Goal: Use online tool/utility

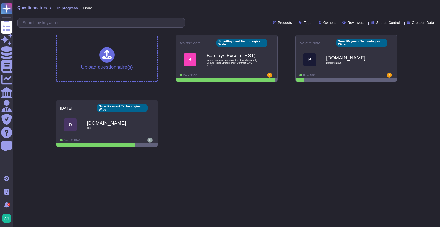
click at [76, 151] on html "Questionnaires Skypher Agent Knowledge Base Documents Analytics CAIQ / SIG Admi…" at bounding box center [220, 75] width 440 height 151
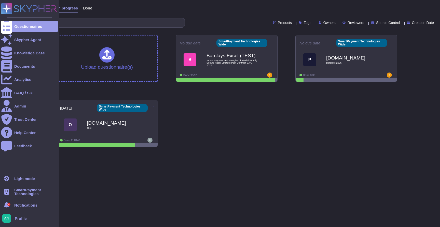
click at [22, 193] on span "SmartPayment Technologies" at bounding box center [36, 192] width 44 height 8
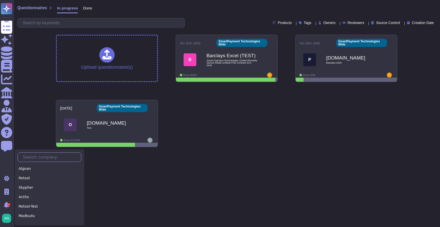
click at [44, 156] on input "text" at bounding box center [50, 156] width 61 height 9
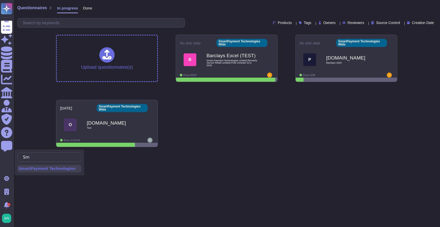
type input "Sm"
click at [43, 167] on div "SmartPayment Technologies" at bounding box center [50, 168] width 64 height 7
click at [29, 115] on div "Questionnaires In progress Done Products Tags Owners Reviewers Source Control C…" at bounding box center [226, 75] width 427 height 151
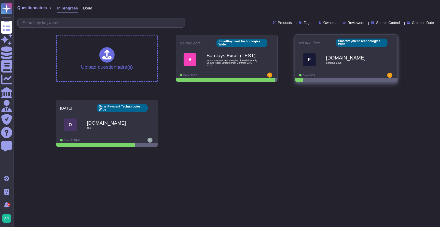
click at [314, 61] on div "P" at bounding box center [309, 59] width 13 height 13
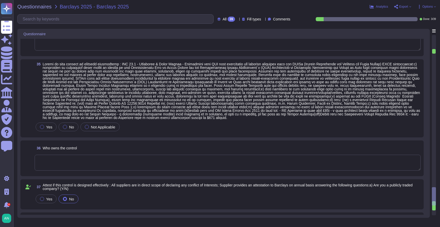
scroll to position [1247, 0]
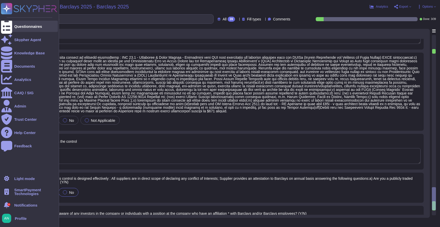
click at [10, 27] on div at bounding box center [6, 26] width 11 height 11
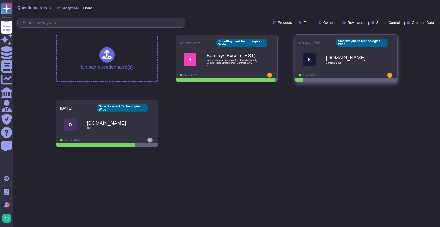
click at [393, 40] on icon at bounding box center [393, 40] width 1 height 1
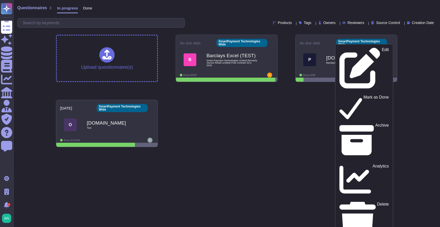
click at [416, 46] on div "Questionnaires In progress Done Products Tags Owners Reviewers Source Control C…" at bounding box center [226, 75] width 427 height 151
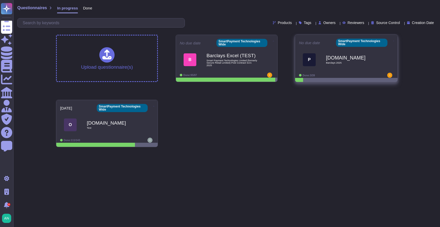
click at [365, 58] on b "[DOMAIN_NAME]" at bounding box center [351, 57] width 51 height 5
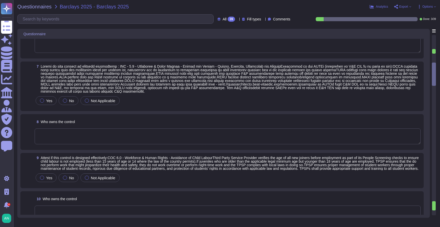
scroll to position [292, 0]
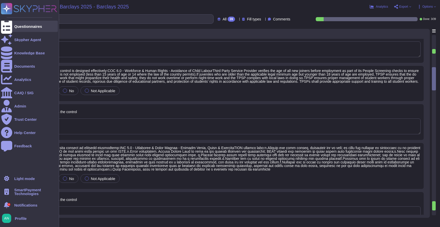
click at [10, 27] on div at bounding box center [6, 26] width 11 height 11
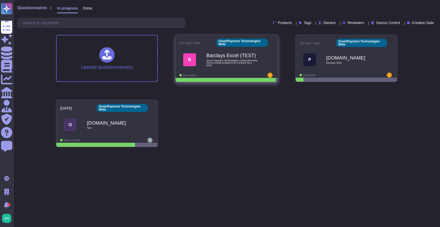
click at [274, 40] on icon at bounding box center [274, 40] width 1 height 1
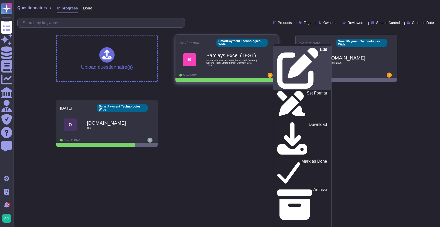
click at [278, 49] on icon at bounding box center [299, 68] width 42 height 42
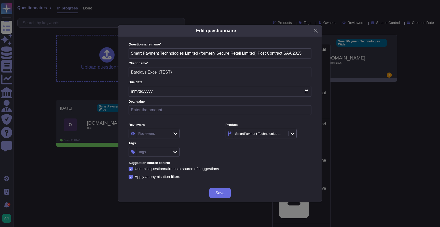
click at [247, 6] on div "Edit questionnaire Questionnaire name * Smart Payment Technologies Limited (for…" at bounding box center [220, 113] width 440 height 227
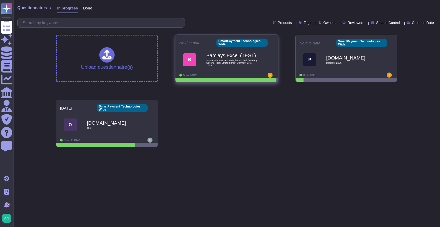
click at [274, 40] on icon at bounding box center [274, 40] width 1 height 1
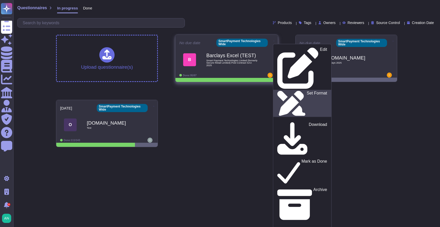
click at [278, 91] on icon at bounding box center [292, 103] width 28 height 25
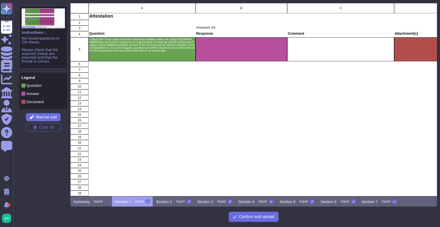
scroll to position [193, 367]
click at [168, 202] on p "Section 2" at bounding box center [164, 201] width 16 height 4
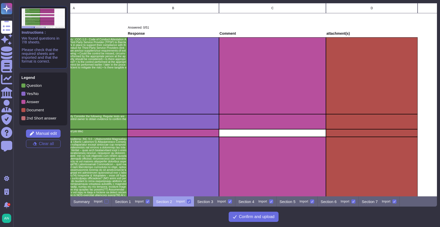
scroll to position [0, 79]
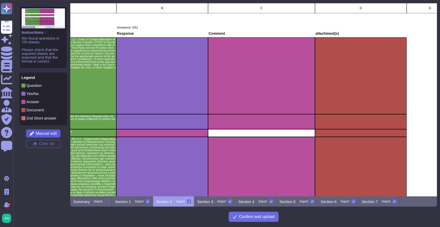
click at [47, 134] on span "Manual edit" at bounding box center [46, 133] width 21 height 4
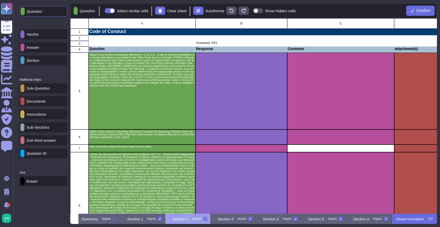
scroll to position [195, 367]
click at [143, 217] on p "Section 1" at bounding box center [135, 219] width 16 height 4
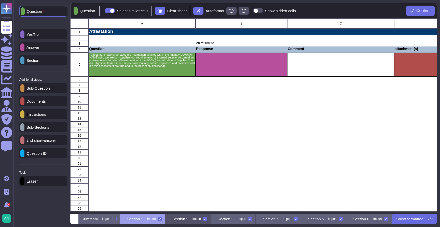
click at [194, 216] on div "Section 2 Import" at bounding box center [187, 218] width 45 height 10
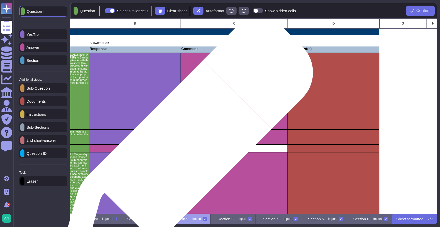
scroll to position [0, 126]
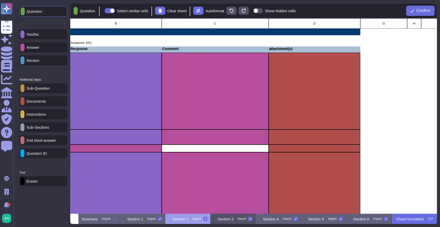
click at [245, 219] on div "Section 3 Import" at bounding box center [233, 218] width 45 height 10
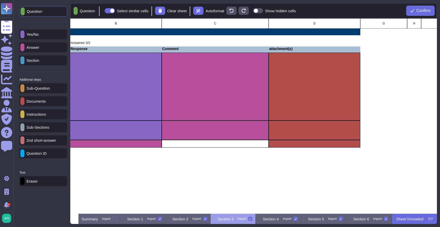
scroll to position [0, 0]
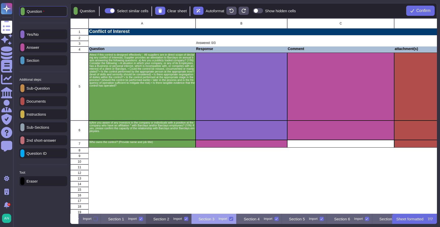
click at [169, 217] on p "Section 2" at bounding box center [161, 219] width 16 height 4
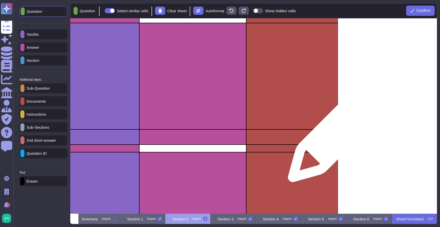
scroll to position [0, 148]
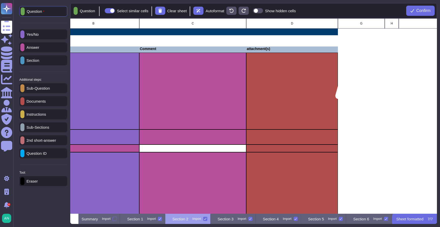
click at [377, 53] on div "grid" at bounding box center [361, 90] width 47 height 77
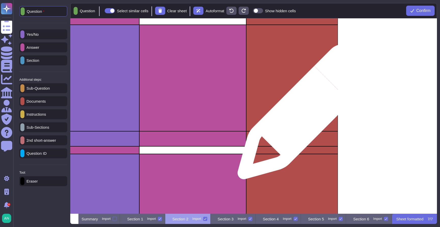
scroll to position [49, 148]
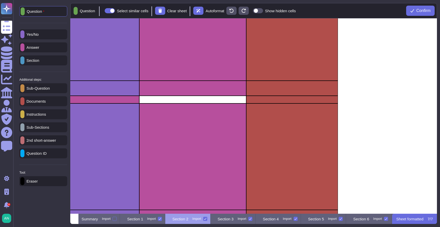
click at [263, 11] on span at bounding box center [258, 10] width 10 height 5
click at [251, 11] on input "Show hidden cells" at bounding box center [251, 11] width 0 height 0
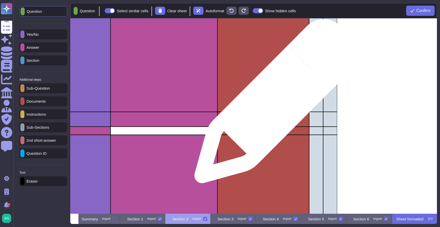
scroll to position [44, 177]
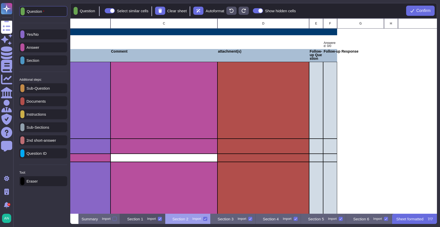
click at [143, 219] on p "Section 1" at bounding box center [135, 219] width 16 height 4
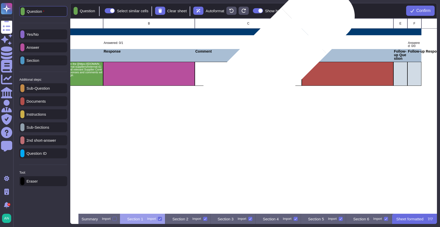
scroll to position [0, 0]
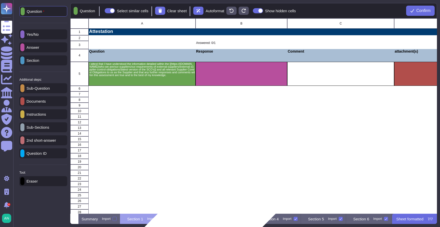
click at [189, 217] on p "Section 2" at bounding box center [181, 219] width 16 height 4
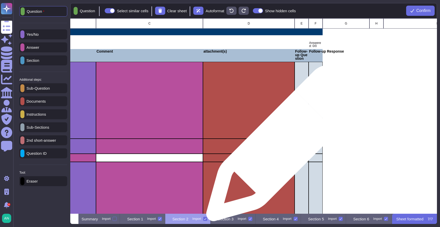
scroll to position [0, 199]
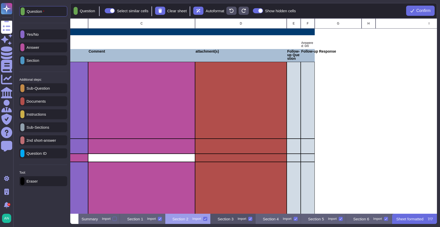
click at [234, 219] on p "Section 3" at bounding box center [226, 219] width 16 height 4
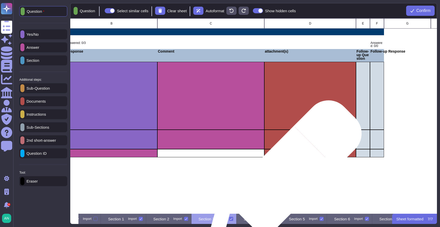
scroll to position [0, 150]
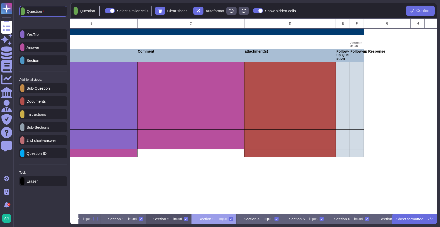
click at [186, 221] on div "Section 2 Import" at bounding box center [168, 218] width 45 height 10
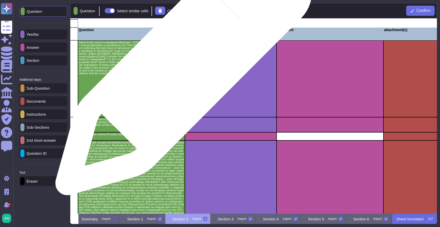
scroll to position [21, 0]
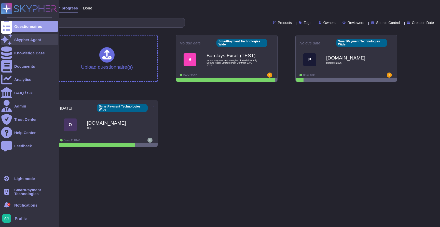
click at [26, 41] on div "Skypher Agent" at bounding box center [27, 40] width 27 height 4
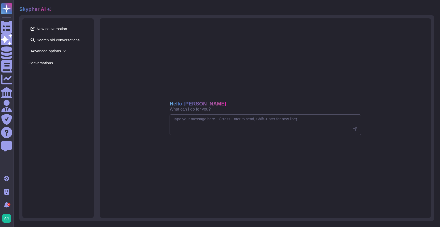
click at [86, 53] on span "Advanced options" at bounding box center [58, 51] width 59 height 8
click at [60, 50] on span "Advanced options" at bounding box center [58, 51] width 59 height 8
click at [67, 46] on div "New conversation Search old conversations Advanced options" at bounding box center [58, 39] width 59 height 30
click at [62, 51] on span "Advanced options" at bounding box center [58, 51] width 59 height 8
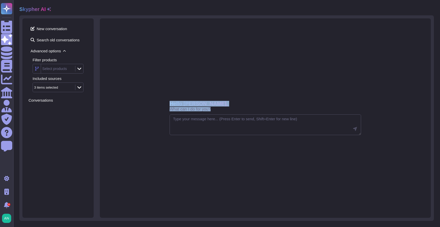
drag, startPoint x: 170, startPoint y: 105, endPoint x: 226, endPoint y: 108, distance: 56.4
click at [226, 108] on div "Hello [PERSON_NAME], What can I do for you?" at bounding box center [265, 106] width 191 height 10
